Goal: Transaction & Acquisition: Purchase product/service

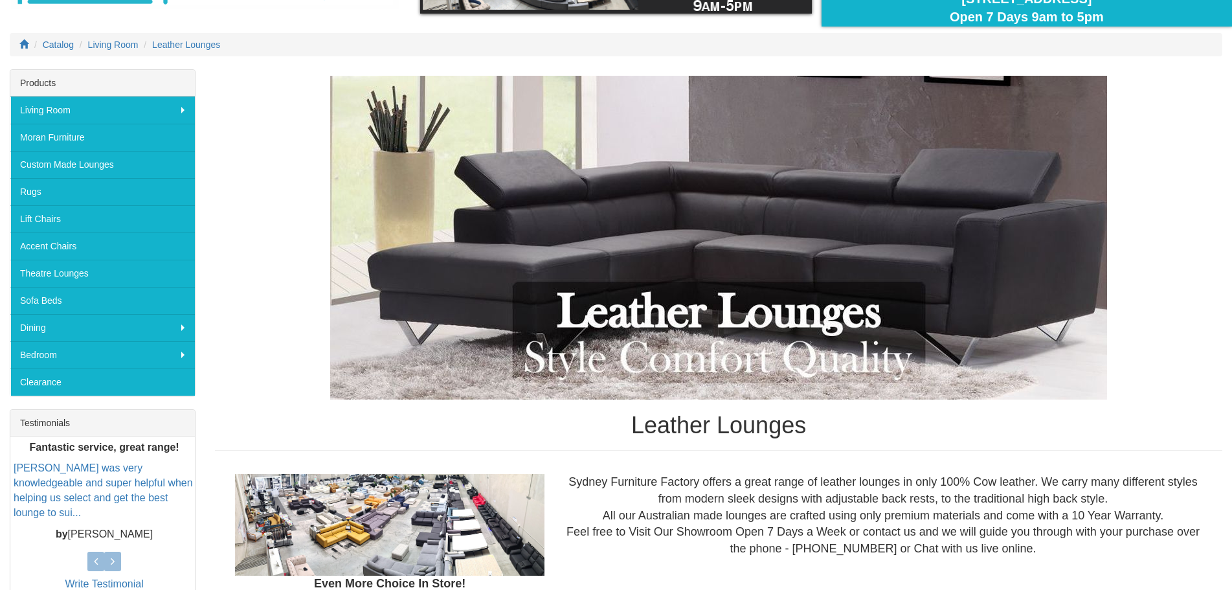
scroll to position [130, 0]
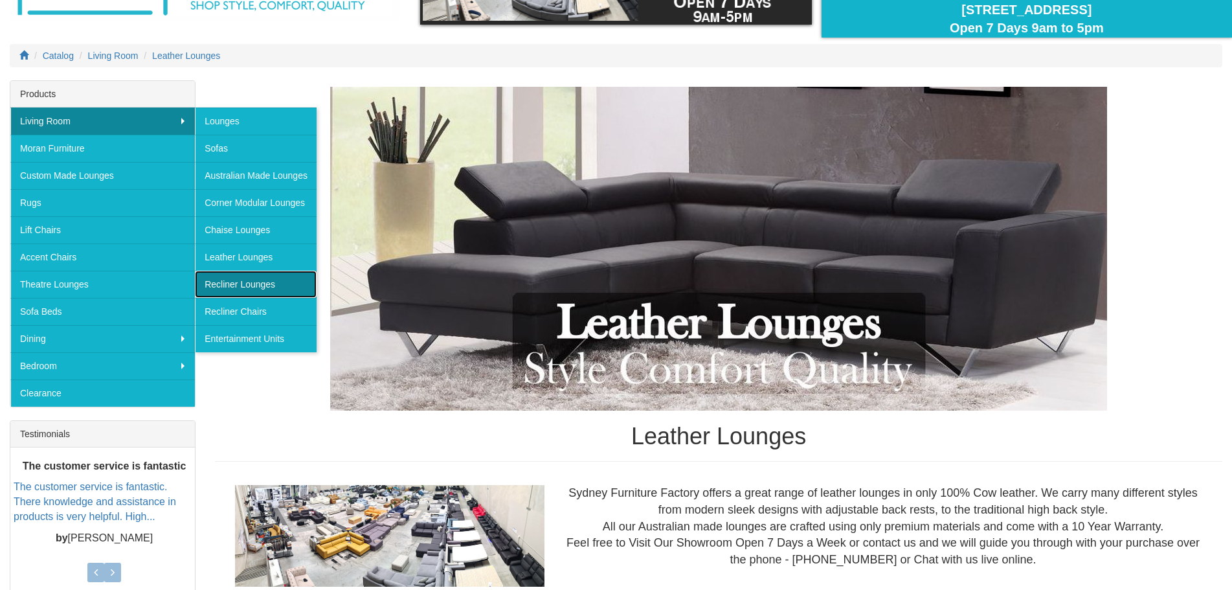
click at [258, 283] on link "Recliner Lounges" at bounding box center [256, 284] width 122 height 27
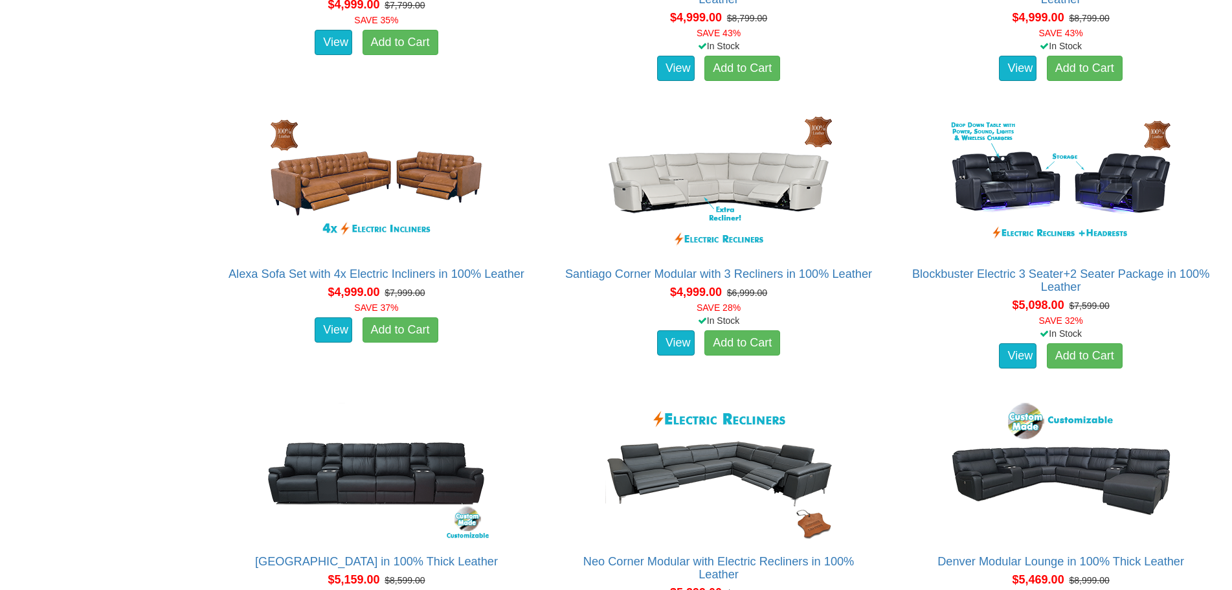
scroll to position [6586, 0]
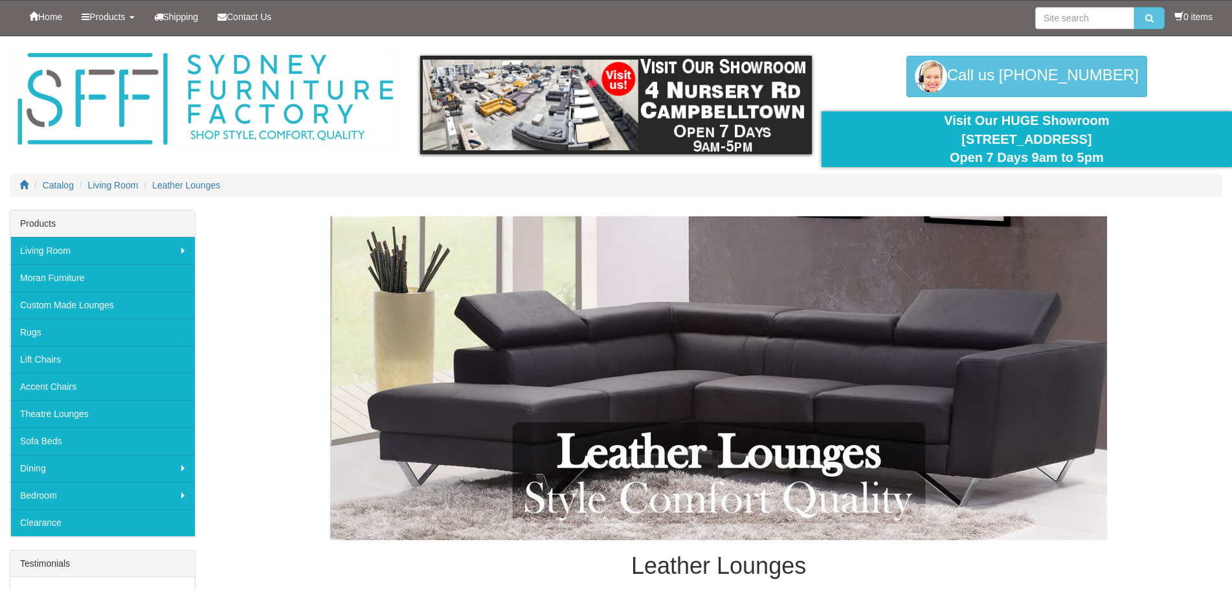
scroll to position [130, 0]
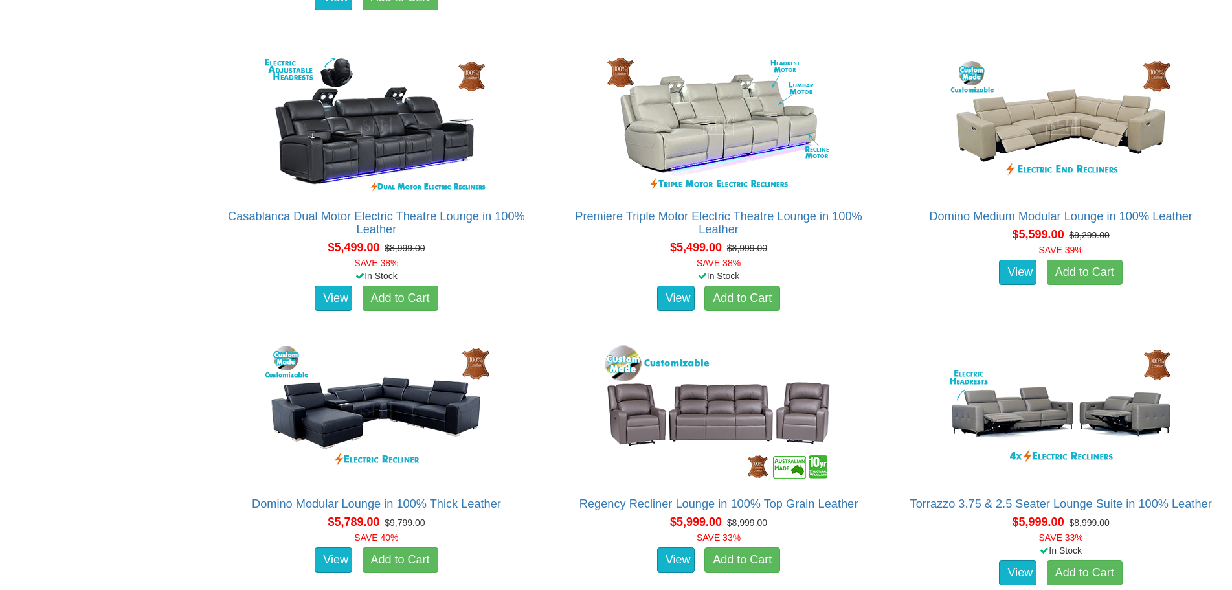
scroll to position [4250, 0]
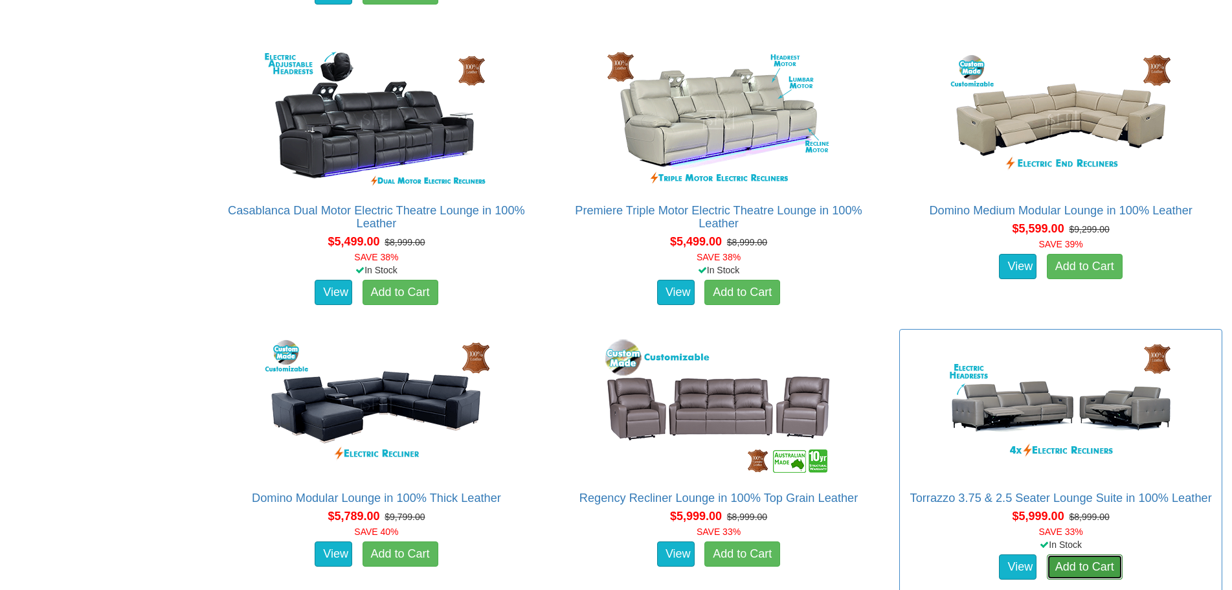
click at [1096, 563] on link "Add to Cart" at bounding box center [1085, 567] width 76 height 26
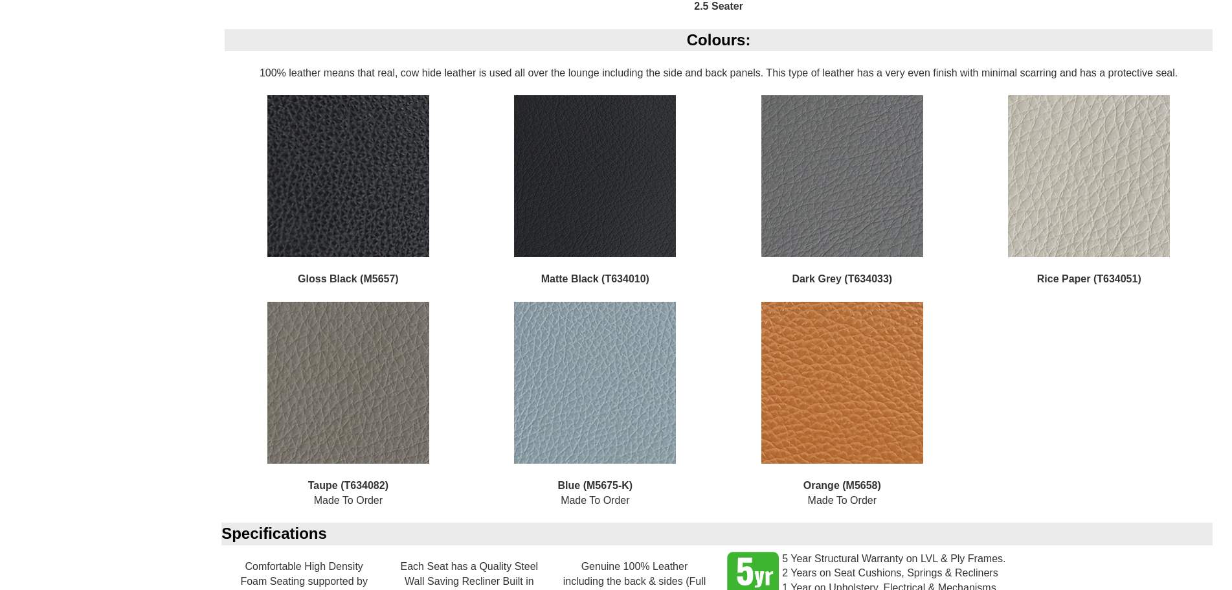
scroll to position [1480, 0]
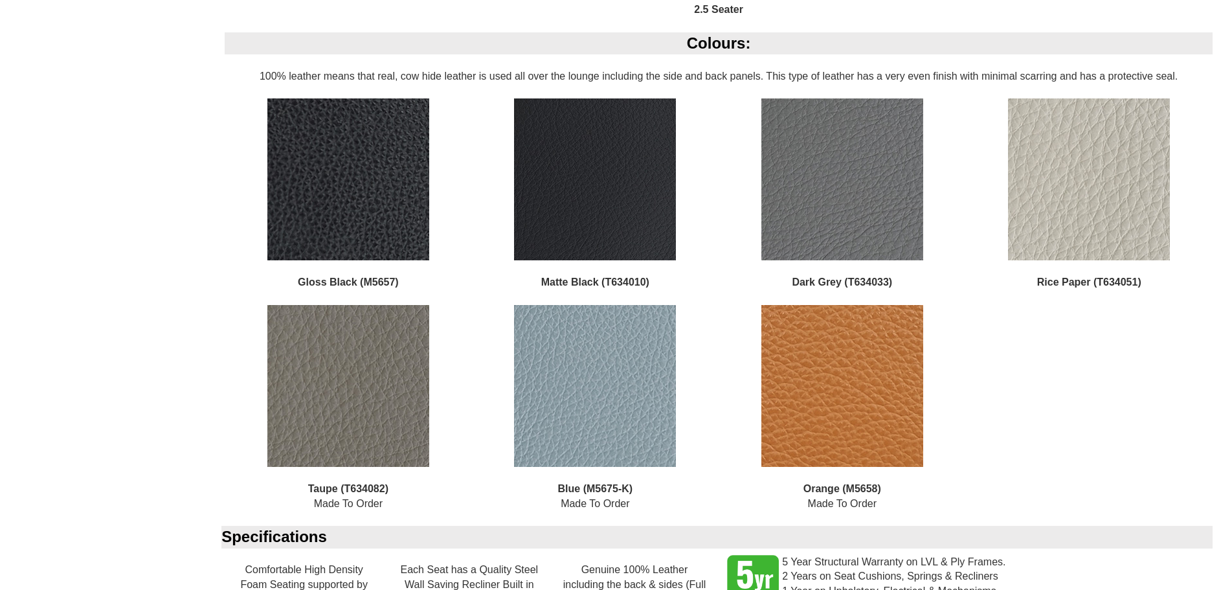
click at [834, 201] on img at bounding box center [843, 179] width 162 height 162
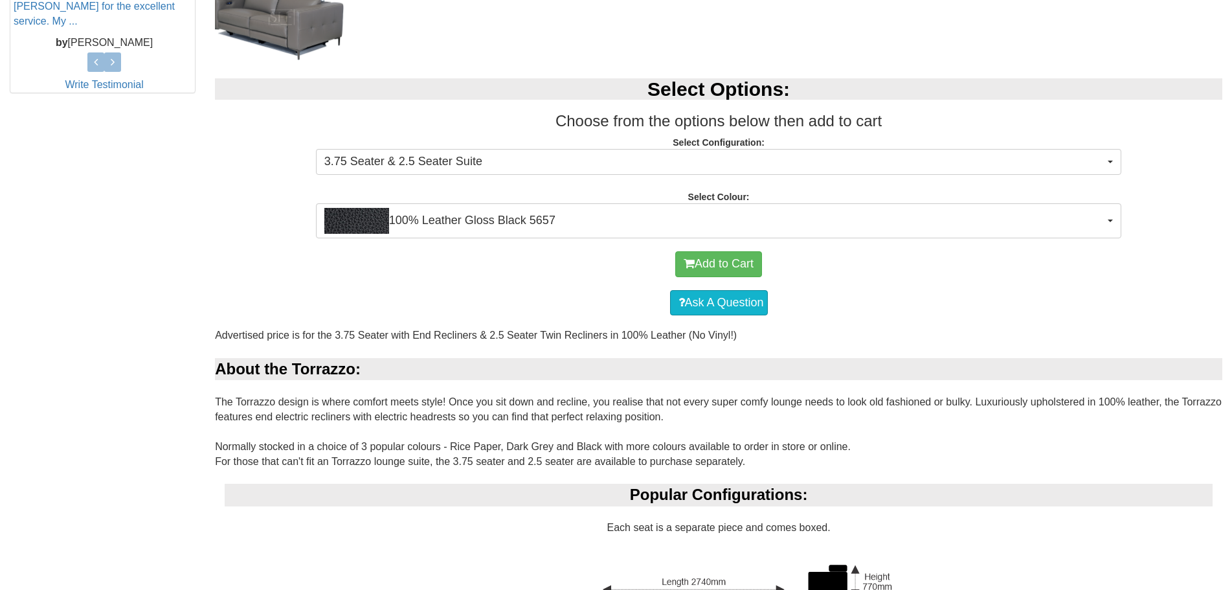
scroll to position [509, 0]
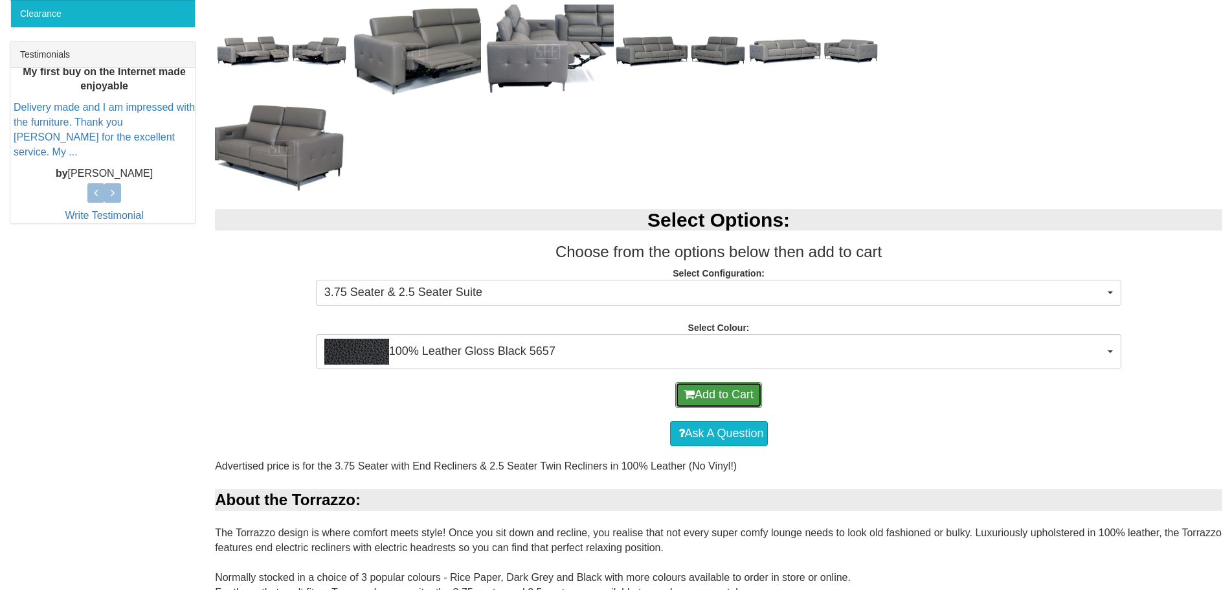
click at [718, 394] on button "Add to Cart" at bounding box center [718, 395] width 87 height 26
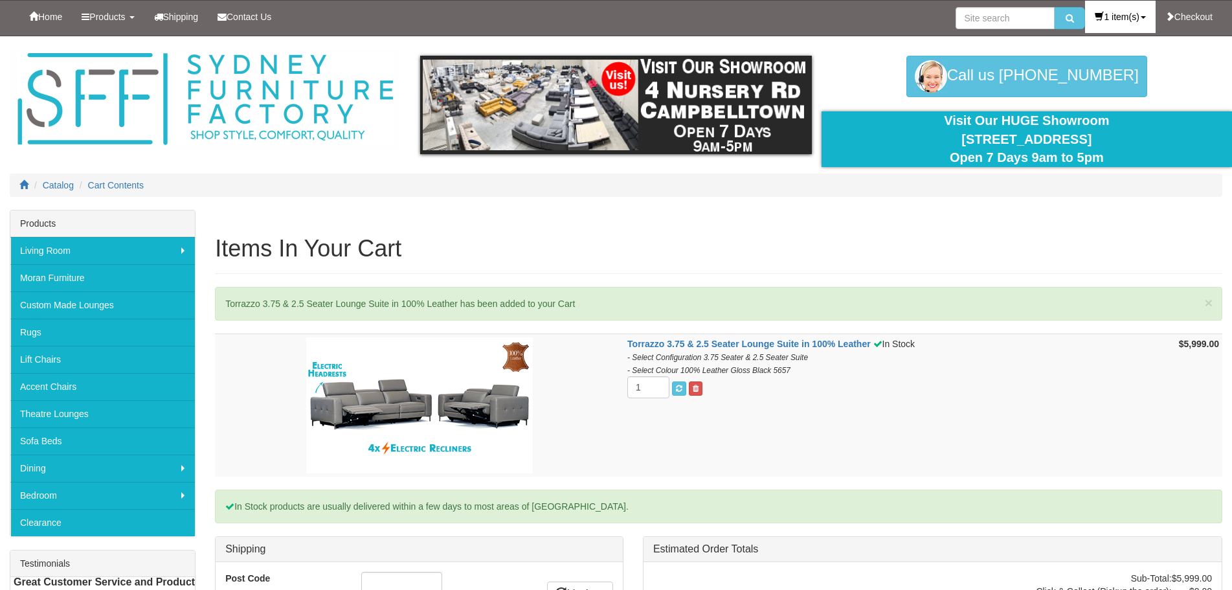
click at [1108, 11] on link "1 item(s)" at bounding box center [1120, 17] width 70 height 32
click at [1076, 72] on link "View Cart" at bounding box center [1101, 74] width 107 height 17
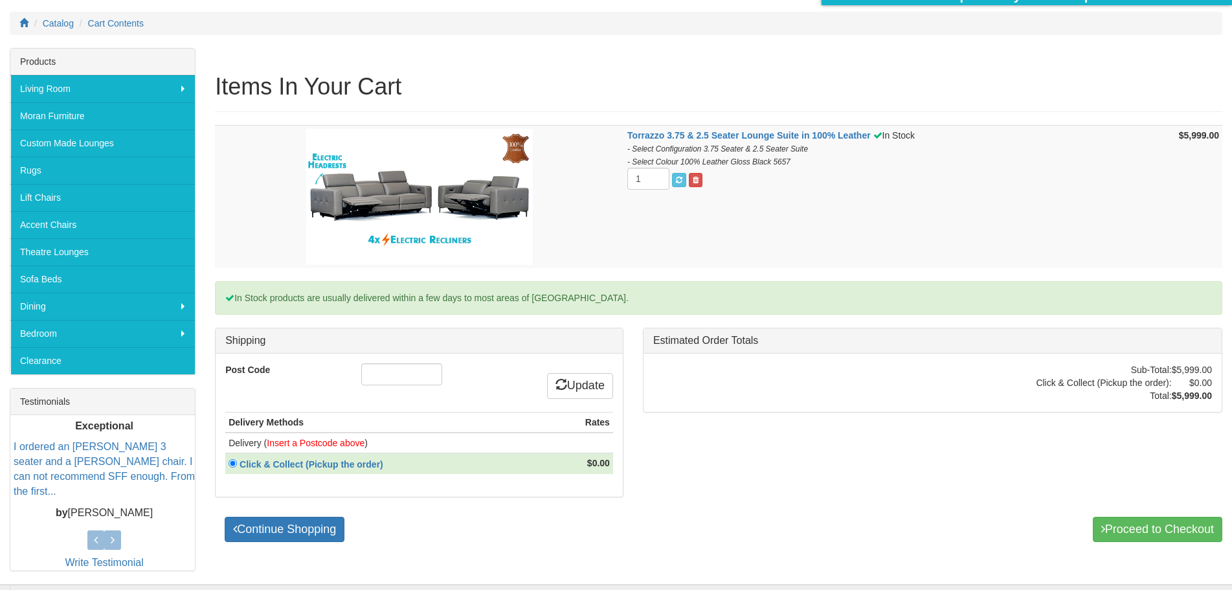
scroll to position [194, 0]
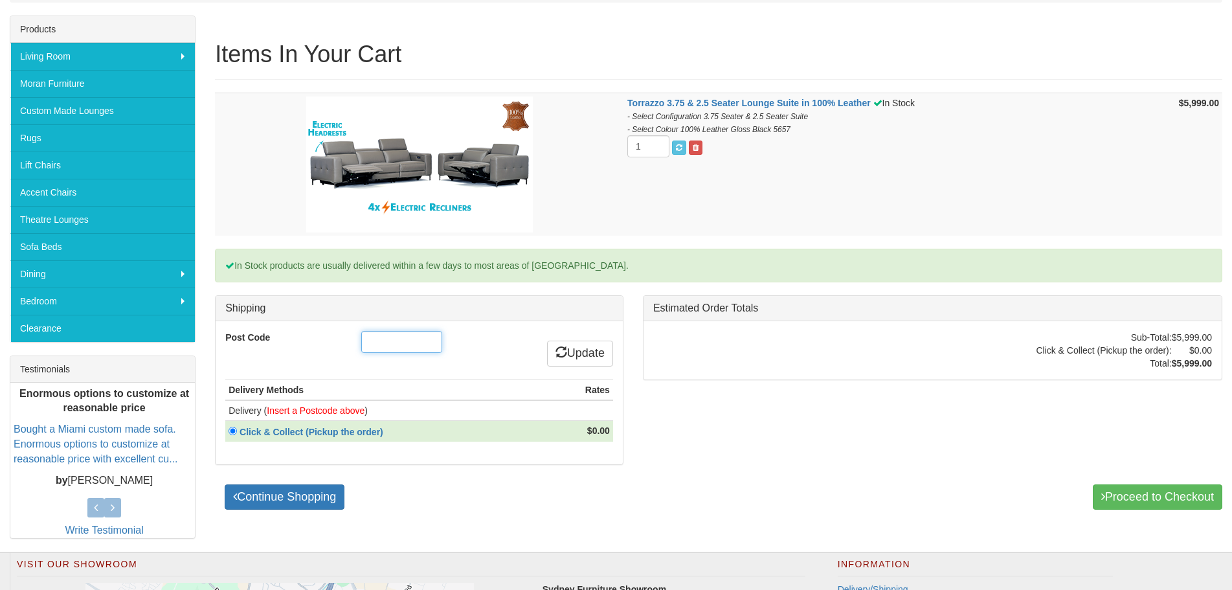
click at [391, 342] on input "Post Code" at bounding box center [401, 342] width 81 height 22
type input "2177"
click at [579, 359] on link "Update" at bounding box center [580, 354] width 66 height 26
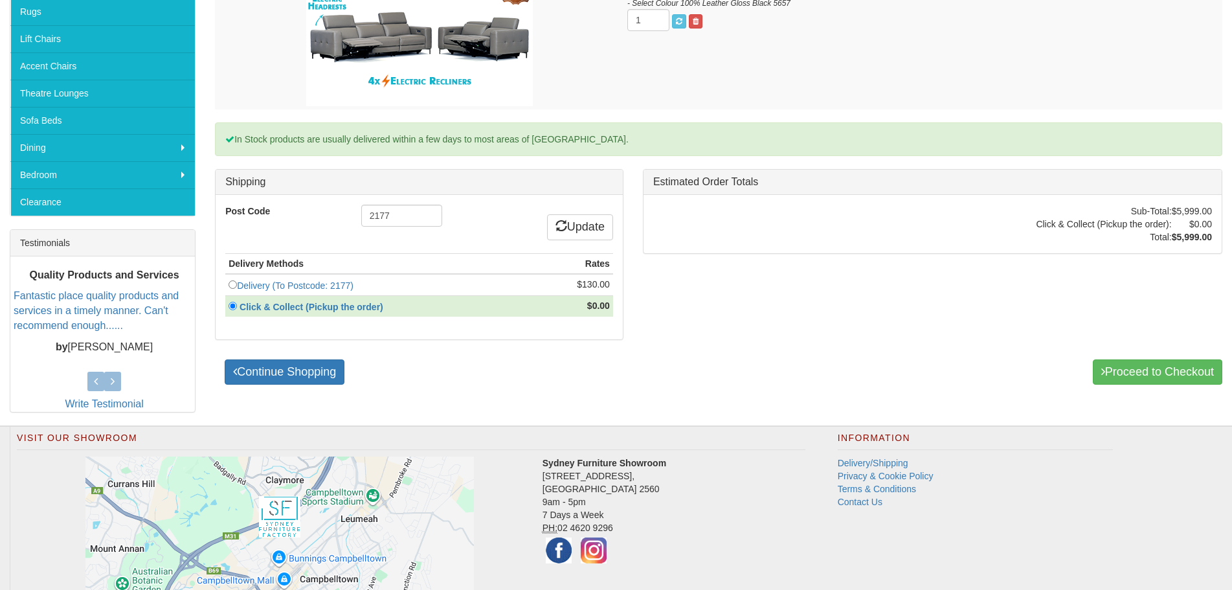
scroll to position [324, 0]
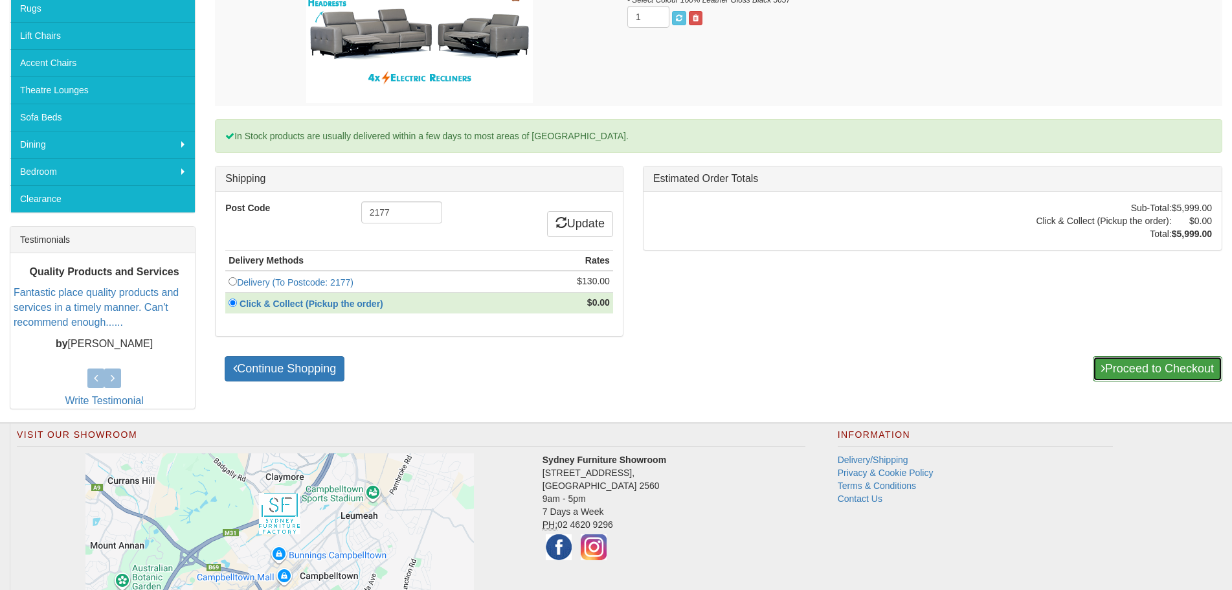
click at [1113, 374] on link "Proceed to Checkout" at bounding box center [1158, 369] width 130 height 26
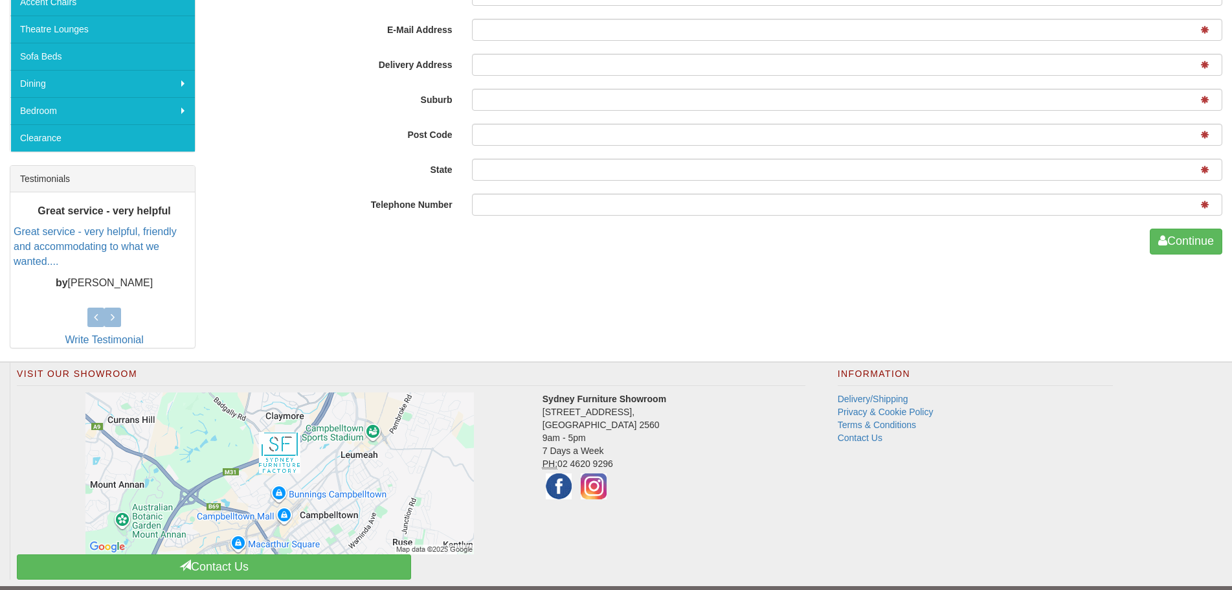
scroll to position [389, 0]
